Goal: Information Seeking & Learning: Find specific fact

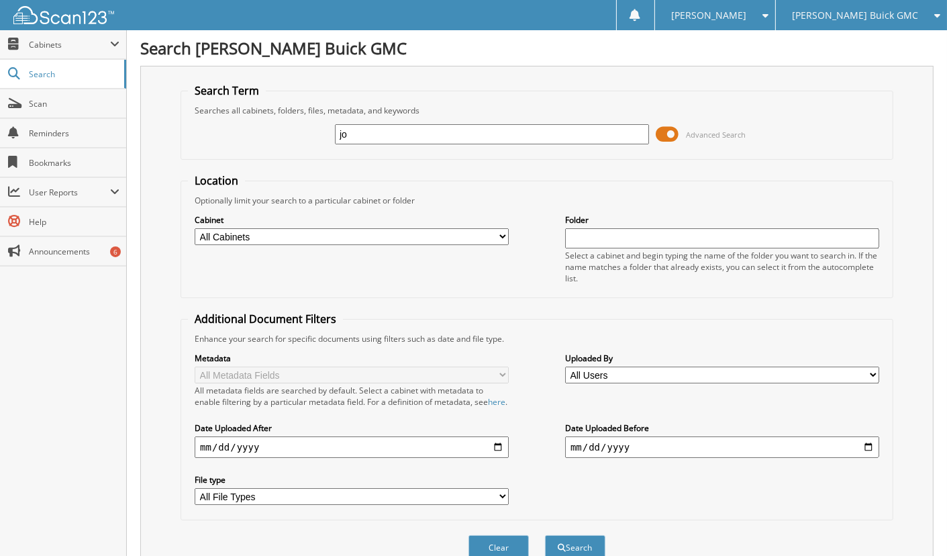
type input "j"
type input "[PERSON_NAME]"
click at [545, 535] on button "Search" at bounding box center [575, 547] width 60 height 25
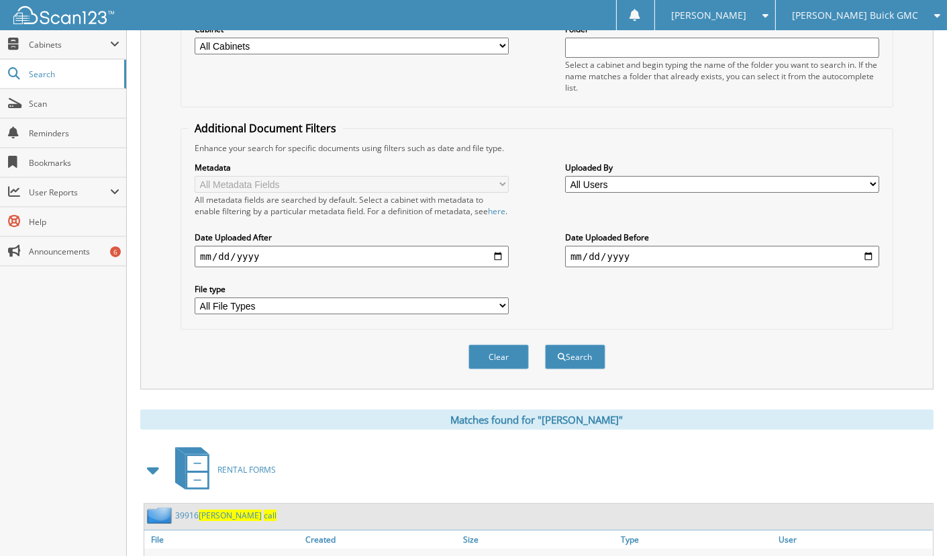
scroll to position [254, 0]
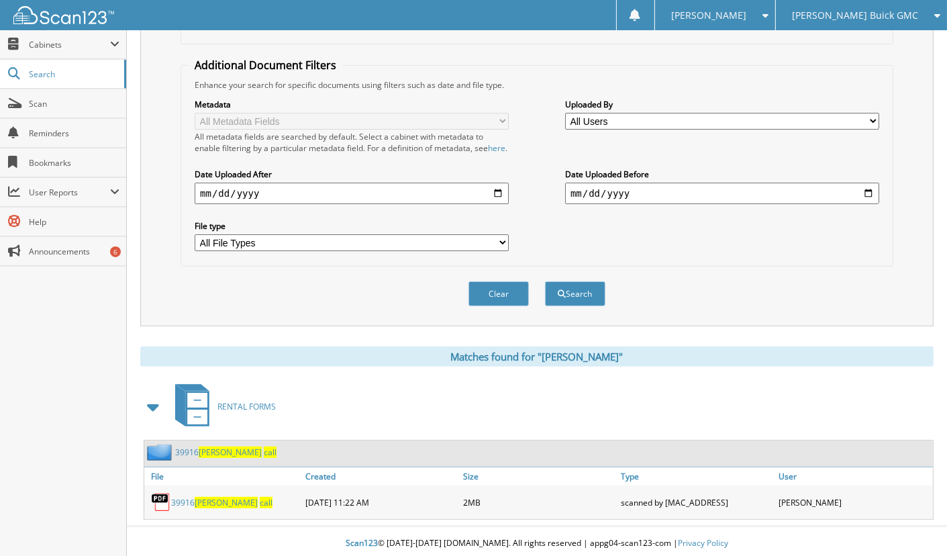
click at [190, 504] on link "[PHONE_NUMBER][PERSON_NAME]" at bounding box center [221, 502] width 101 height 11
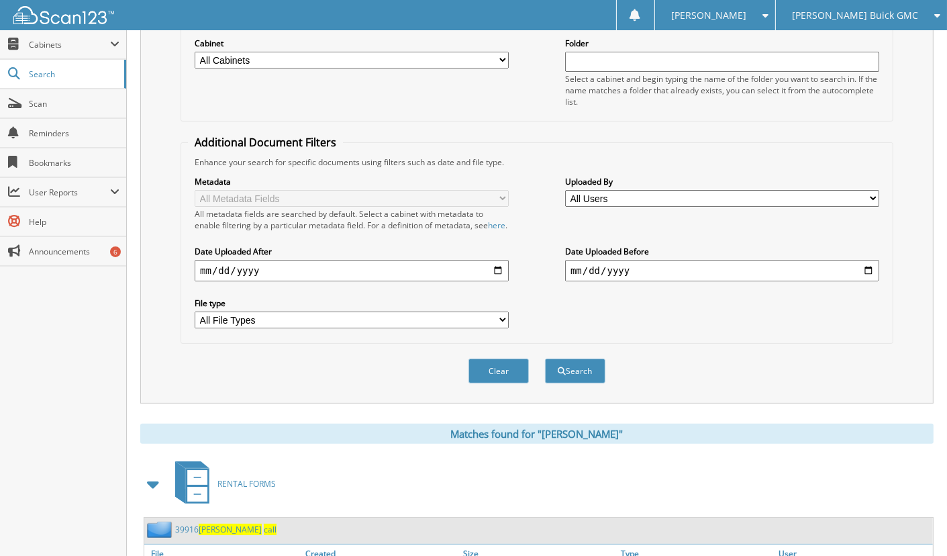
scroll to position [0, 0]
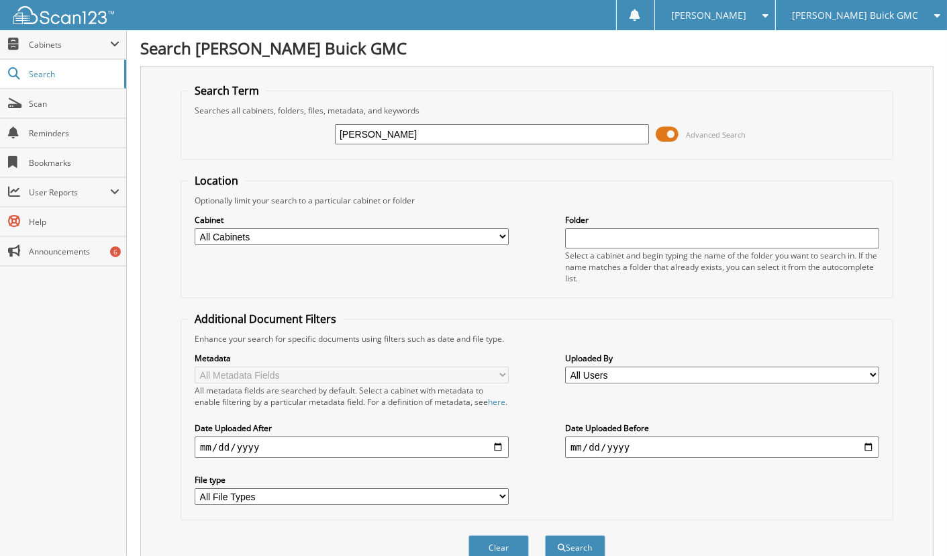
click at [363, 136] on input "joseph call" at bounding box center [492, 134] width 314 height 20
drag, startPoint x: 365, startPoint y: 135, endPoint x: 349, endPoint y: 136, distance: 16.2
click at [349, 136] on input "joseph call" at bounding box center [492, 134] width 314 height 20
type input "joe call"
click at [545, 535] on button "Search" at bounding box center [575, 547] width 60 height 25
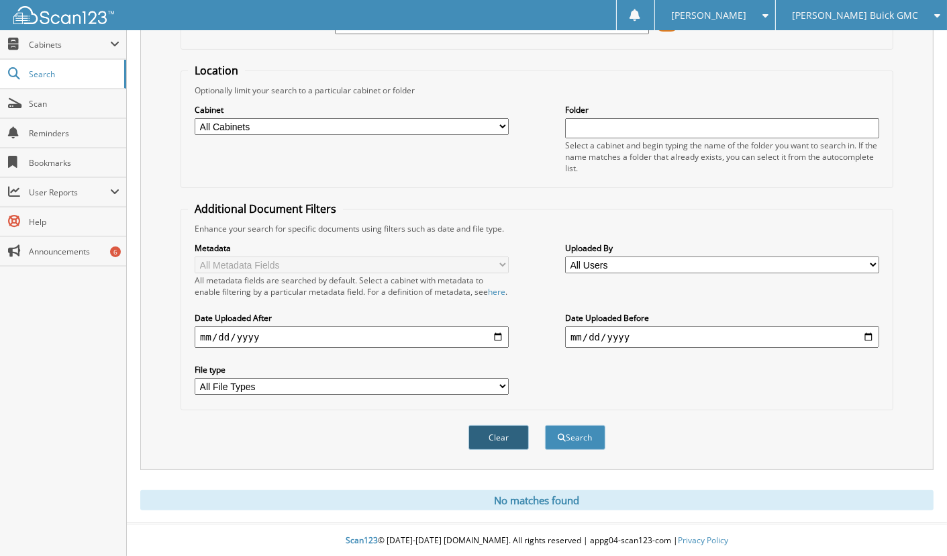
drag, startPoint x: 543, startPoint y: 179, endPoint x: 526, endPoint y: 430, distance: 252.4
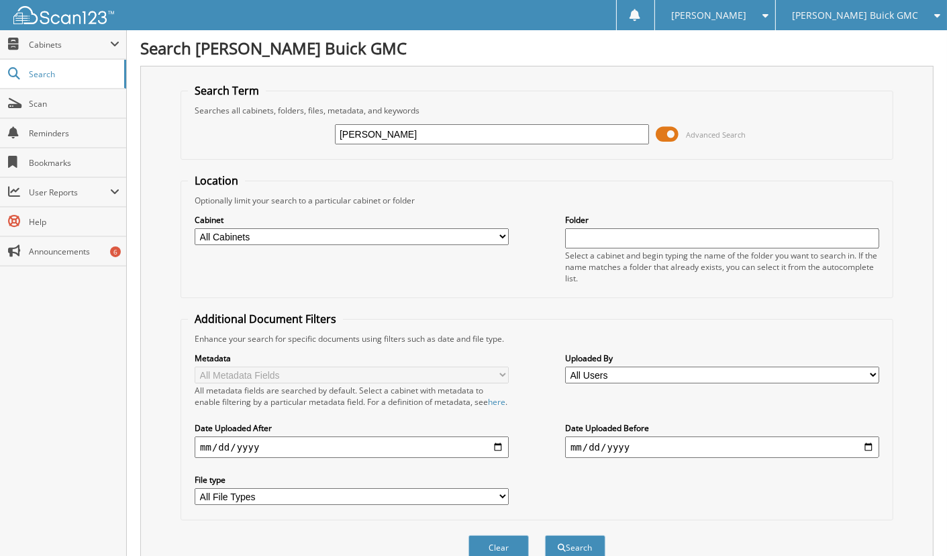
drag, startPoint x: 398, startPoint y: 132, endPoint x: 185, endPoint y: 154, distance: 213.9
click at [185, 154] on fieldset "Search Term Searches all cabinets, folders, files, metadata, and keywords joe c…" at bounding box center [537, 121] width 713 height 77
type input "t240530"
click at [545, 535] on button "Search" at bounding box center [575, 547] width 60 height 25
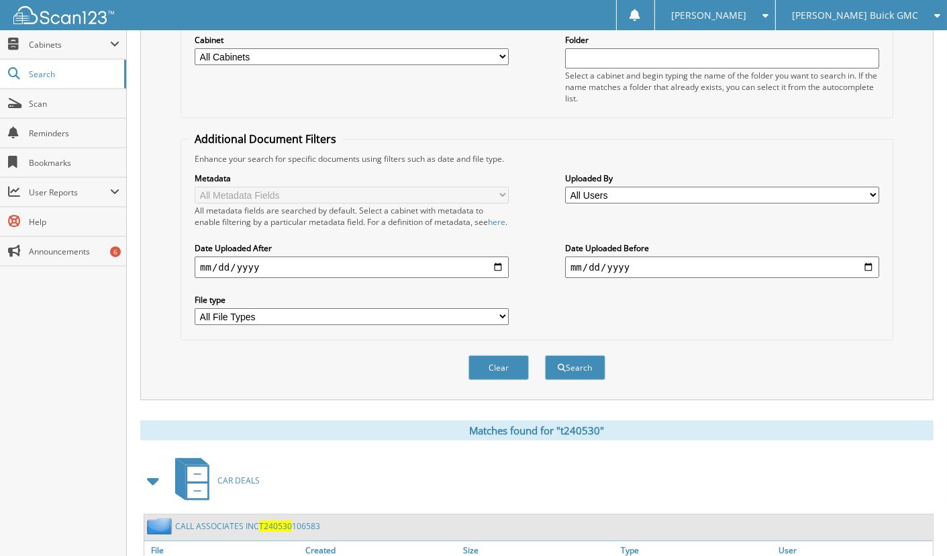
scroll to position [255, 0]
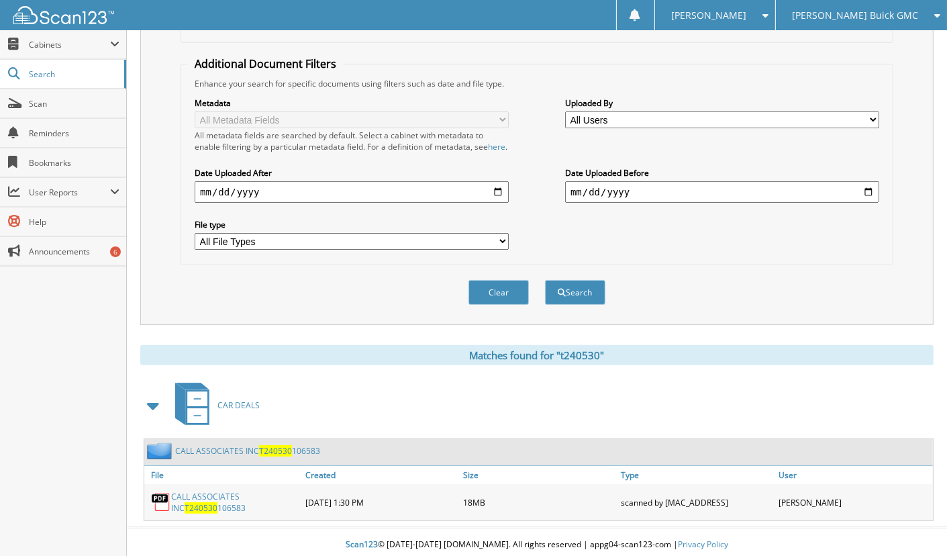
click at [218, 502] on span "T240530" at bounding box center [201, 507] width 33 height 11
